Goal: Task Accomplishment & Management: Manage account settings

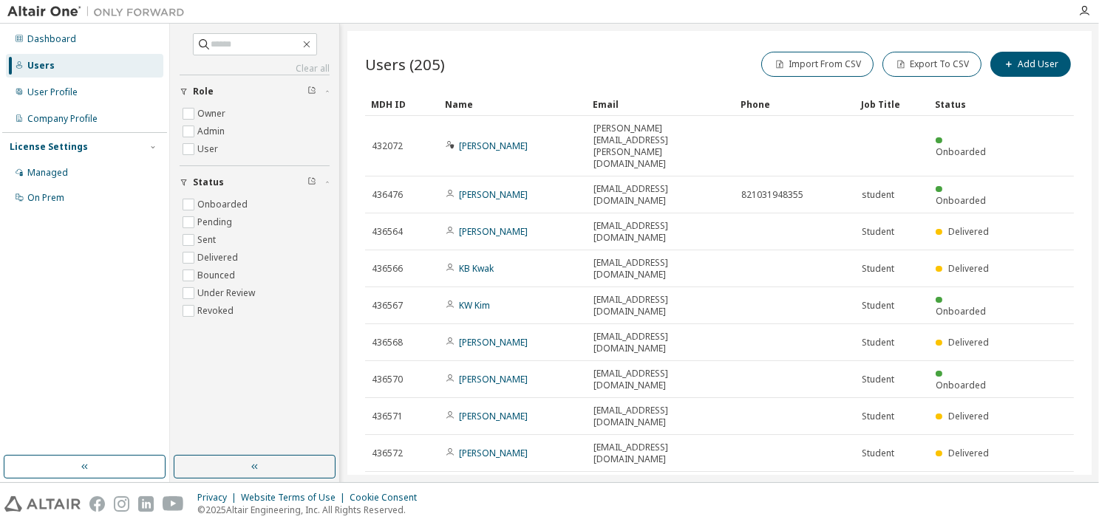
click at [879, 525] on icon "button" at bounding box center [877, 529] width 4 height 2
click at [874, 472] on div "100" at bounding box center [918, 478] width 118 height 18
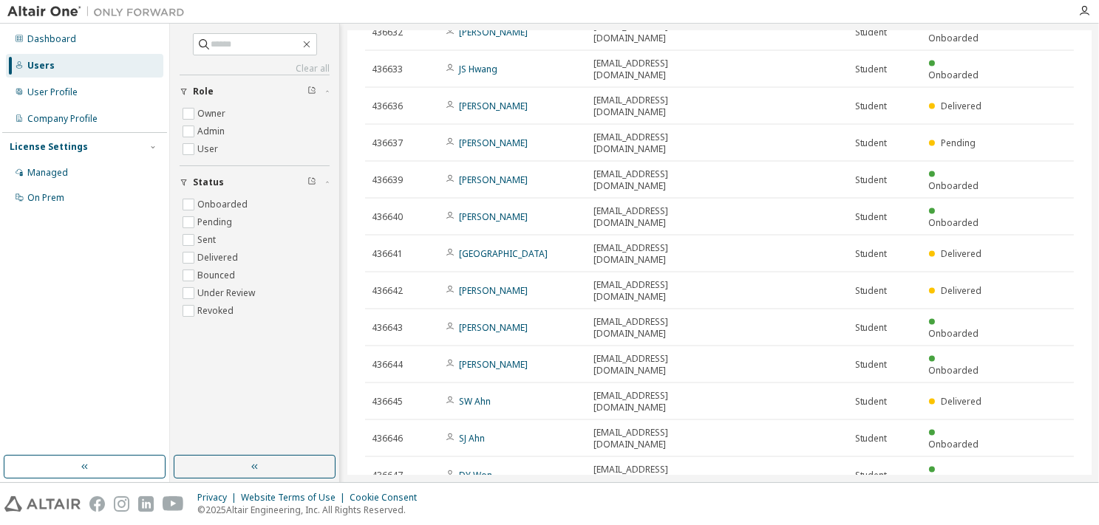
scroll to position [2221, 0]
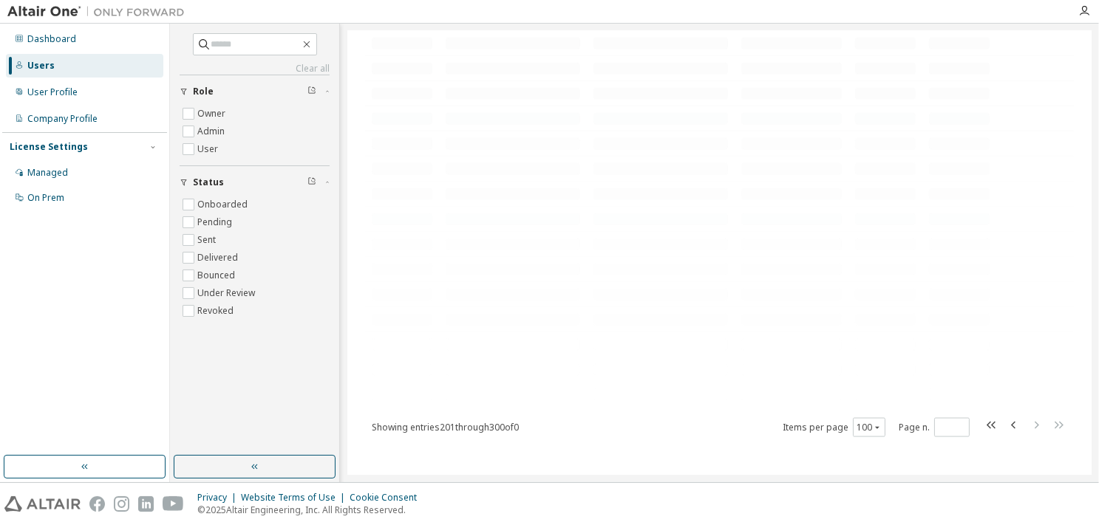
scroll to position [0, 0]
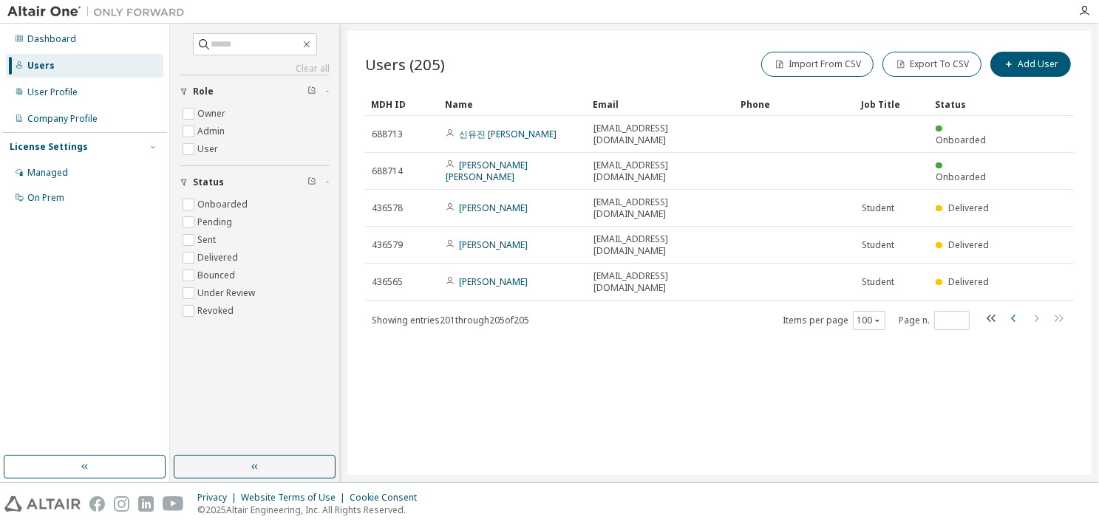
click at [1013, 315] on icon "button" at bounding box center [1013, 318] width 4 height 7
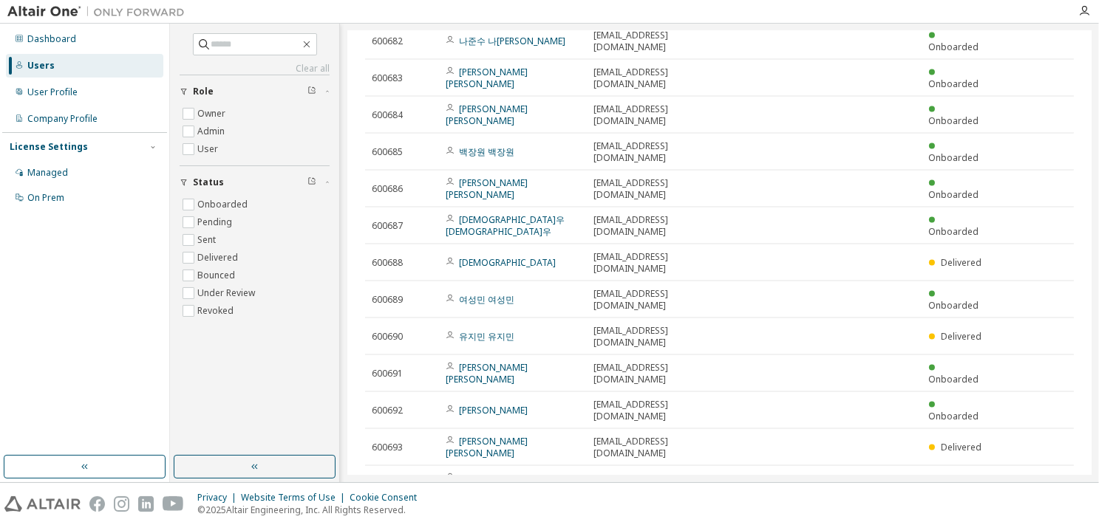
scroll to position [2221, 0]
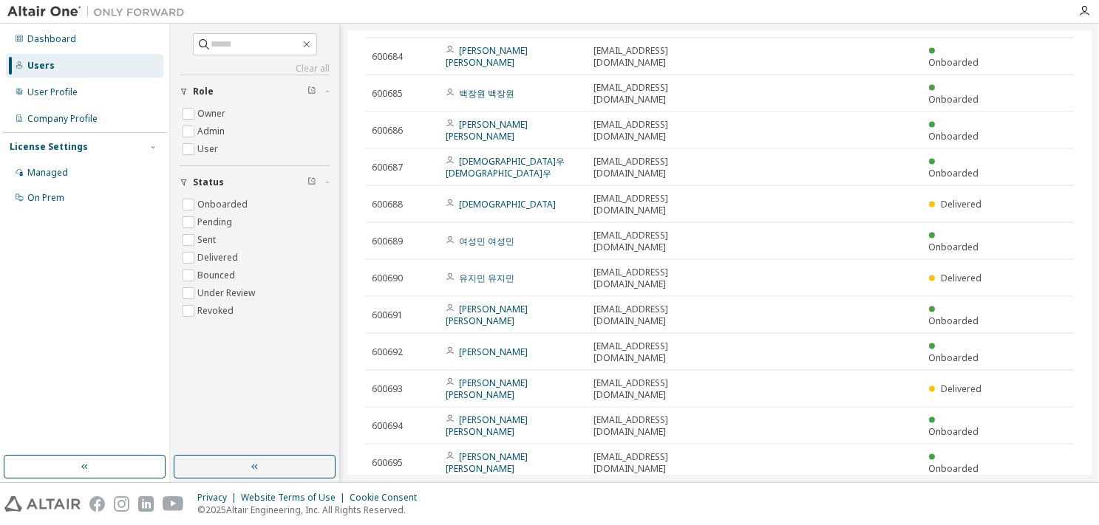
click at [946, 452] on div "Users (205) Import From CSV Export To CSV Add User Clear Load Save Save As Fiel…" at bounding box center [719, 253] width 744 height 444
type input "*"
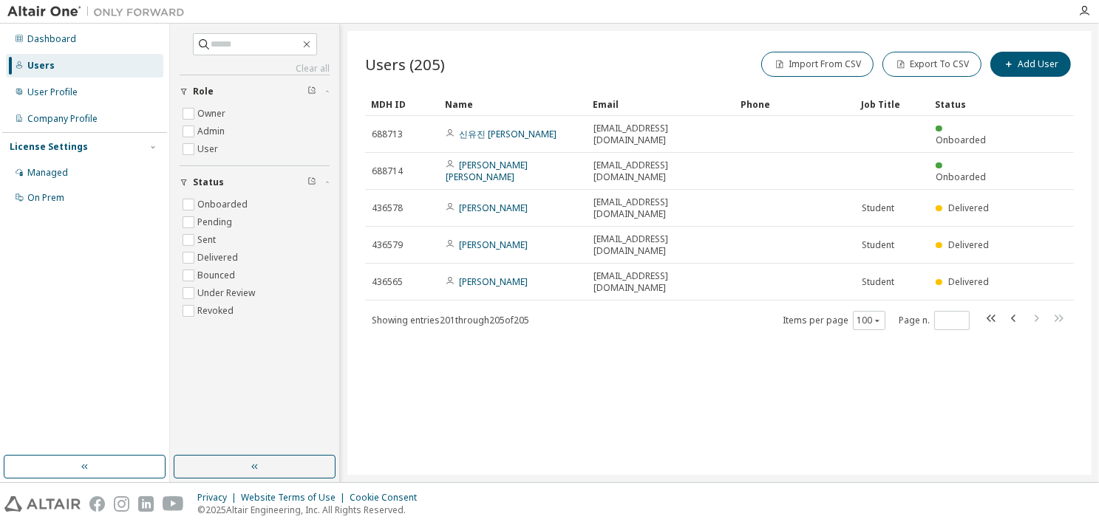
scroll to position [0, 0]
